Goal: Task Accomplishment & Management: Use online tool/utility

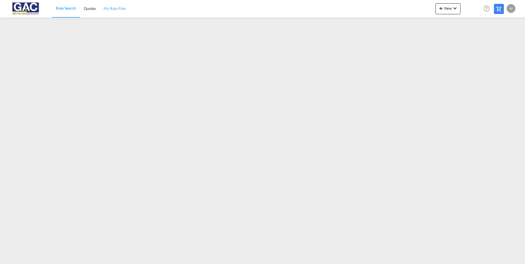
click at [112, 8] on span "My Rate Files" at bounding box center [115, 8] width 23 height 5
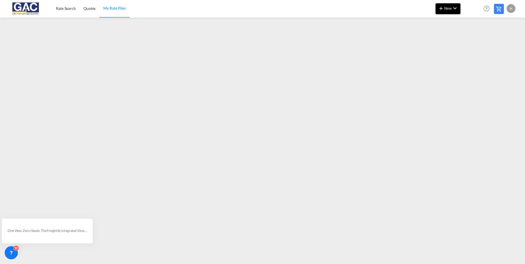
click at [447, 8] on span "New" at bounding box center [448, 8] width 21 height 4
click at [434, 25] on span "Rates" at bounding box center [434, 23] width 7 height 11
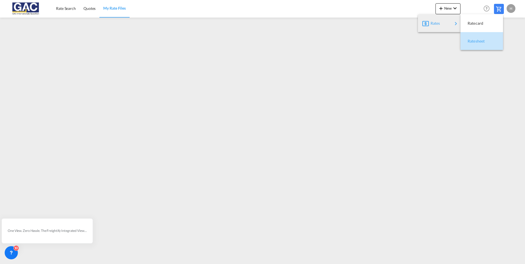
click at [474, 40] on span "Ratesheet" at bounding box center [471, 41] width 6 height 11
